Goal: Task Accomplishment & Management: Complete application form

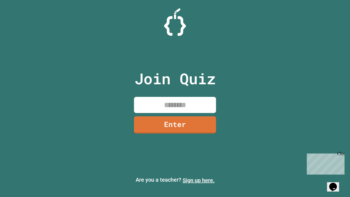
click at [198, 180] on link "Sign up here." at bounding box center [199, 180] width 32 height 7
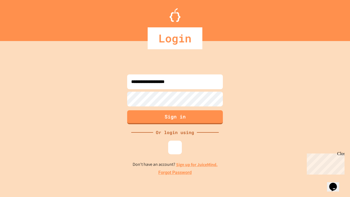
type input "**********"
